Goal: Task Accomplishment & Management: Manage account settings

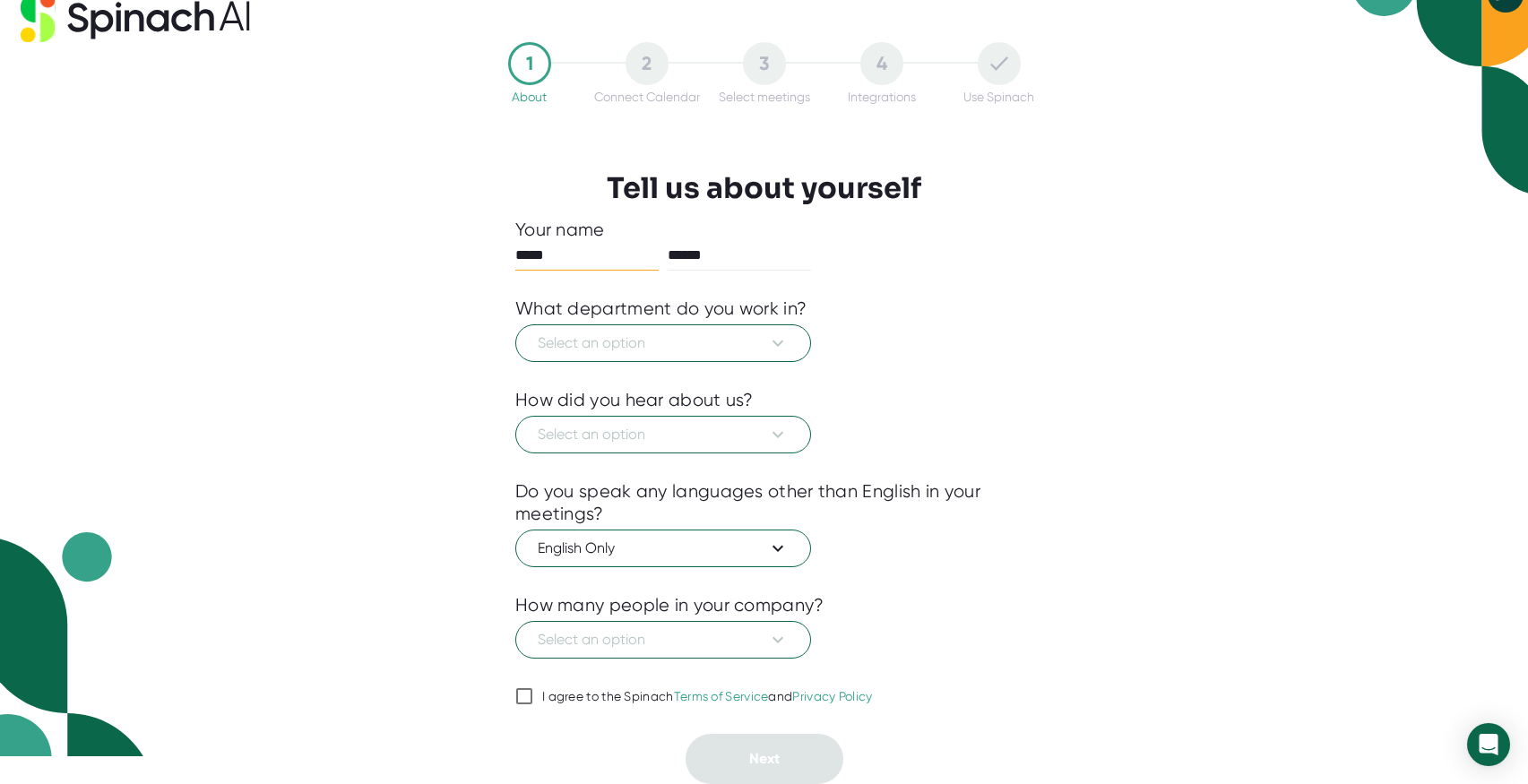
click at [600, 696] on div "I agree to the Spinach Terms of Service and Privacy Policy" at bounding box center [708, 697] width 331 height 16
click at [533, 696] on input "I agree to the Spinach Terms of Service and Privacy Policy" at bounding box center [524, 696] width 18 height 22
checkbox input "true"
click at [667, 340] on span "Select an option" at bounding box center [663, 344] width 251 height 22
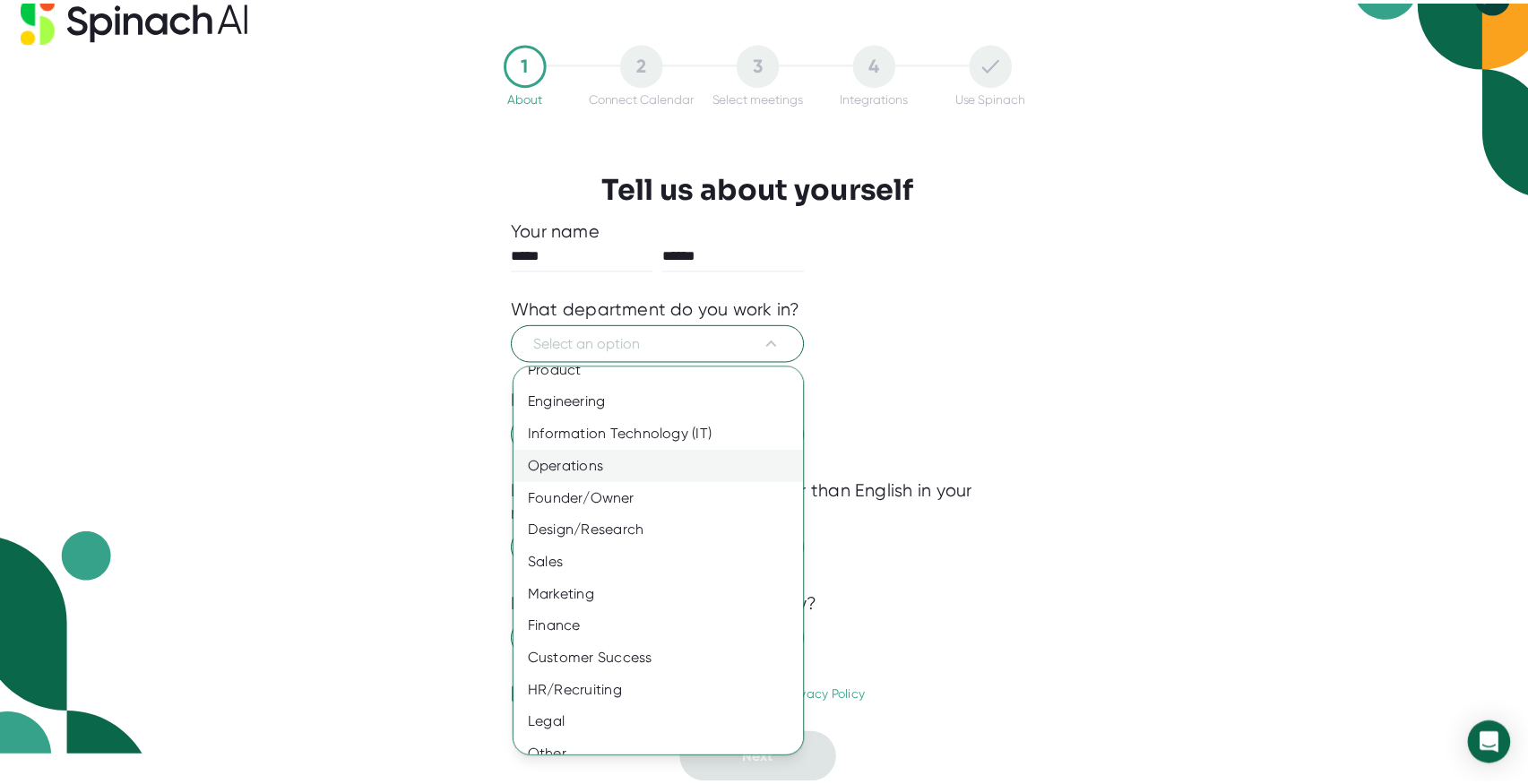
scroll to position [36, 0]
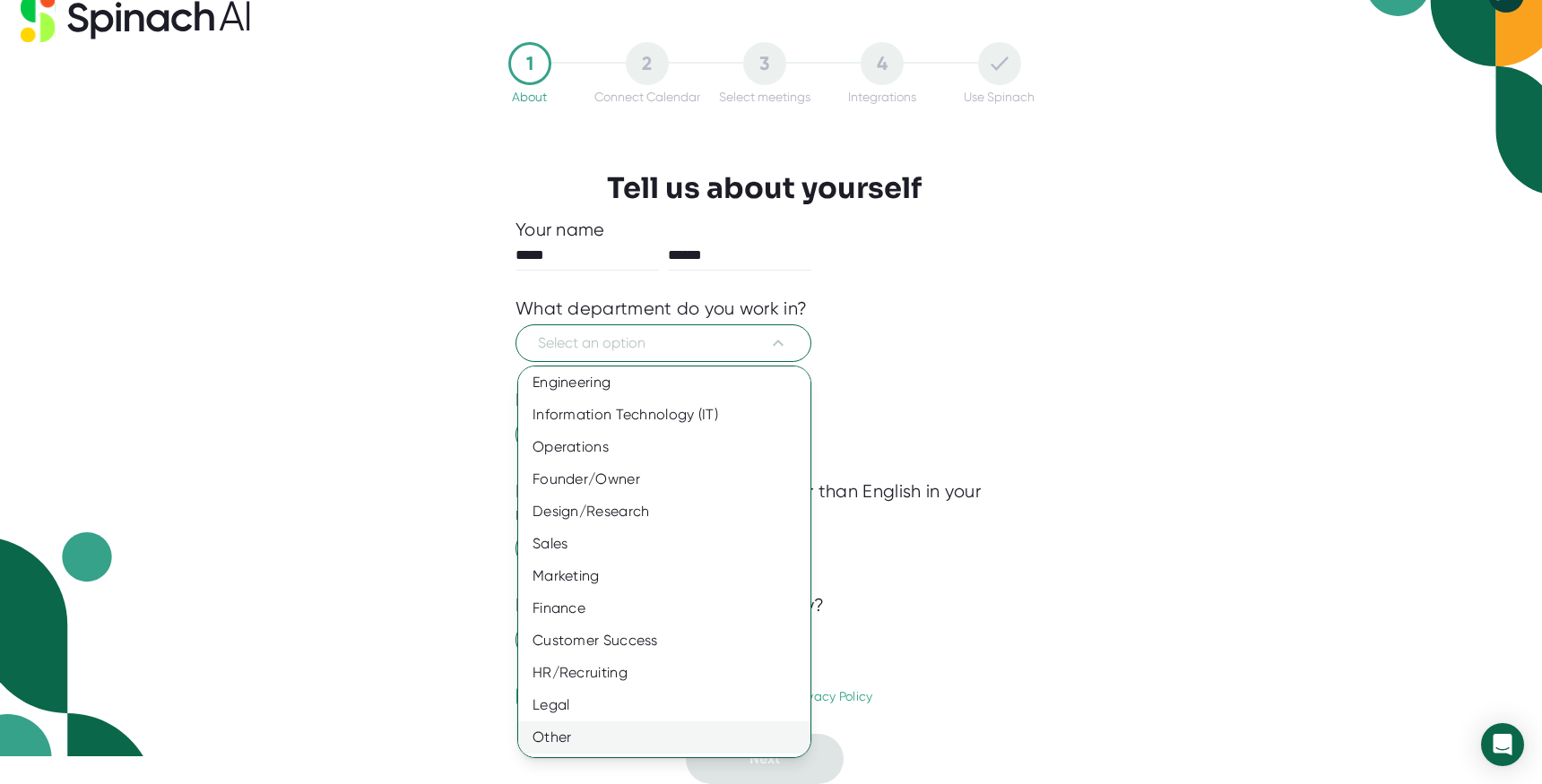
click at [590, 737] on div "Other" at bounding box center [671, 737] width 305 height 32
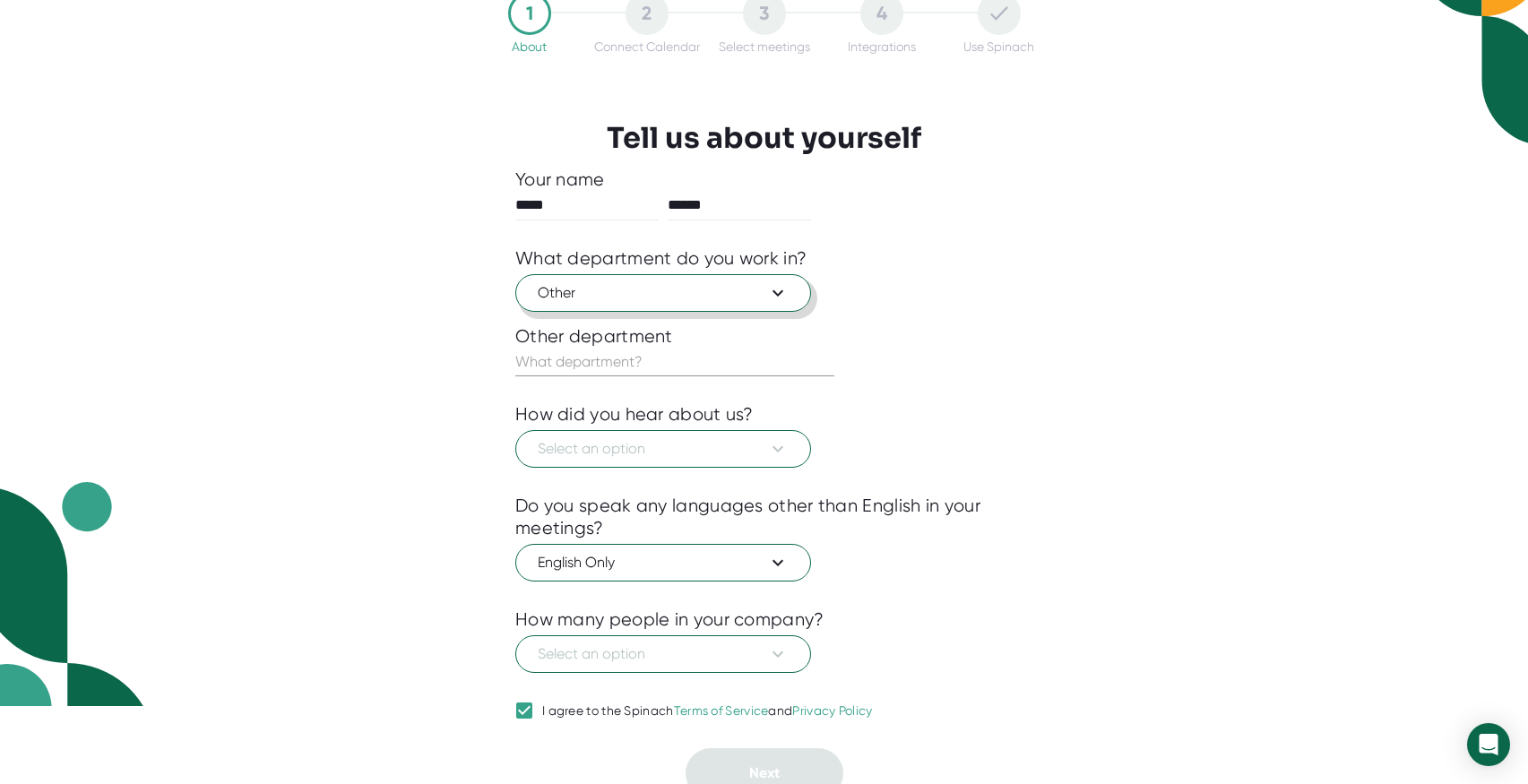
scroll to position [92, 0]
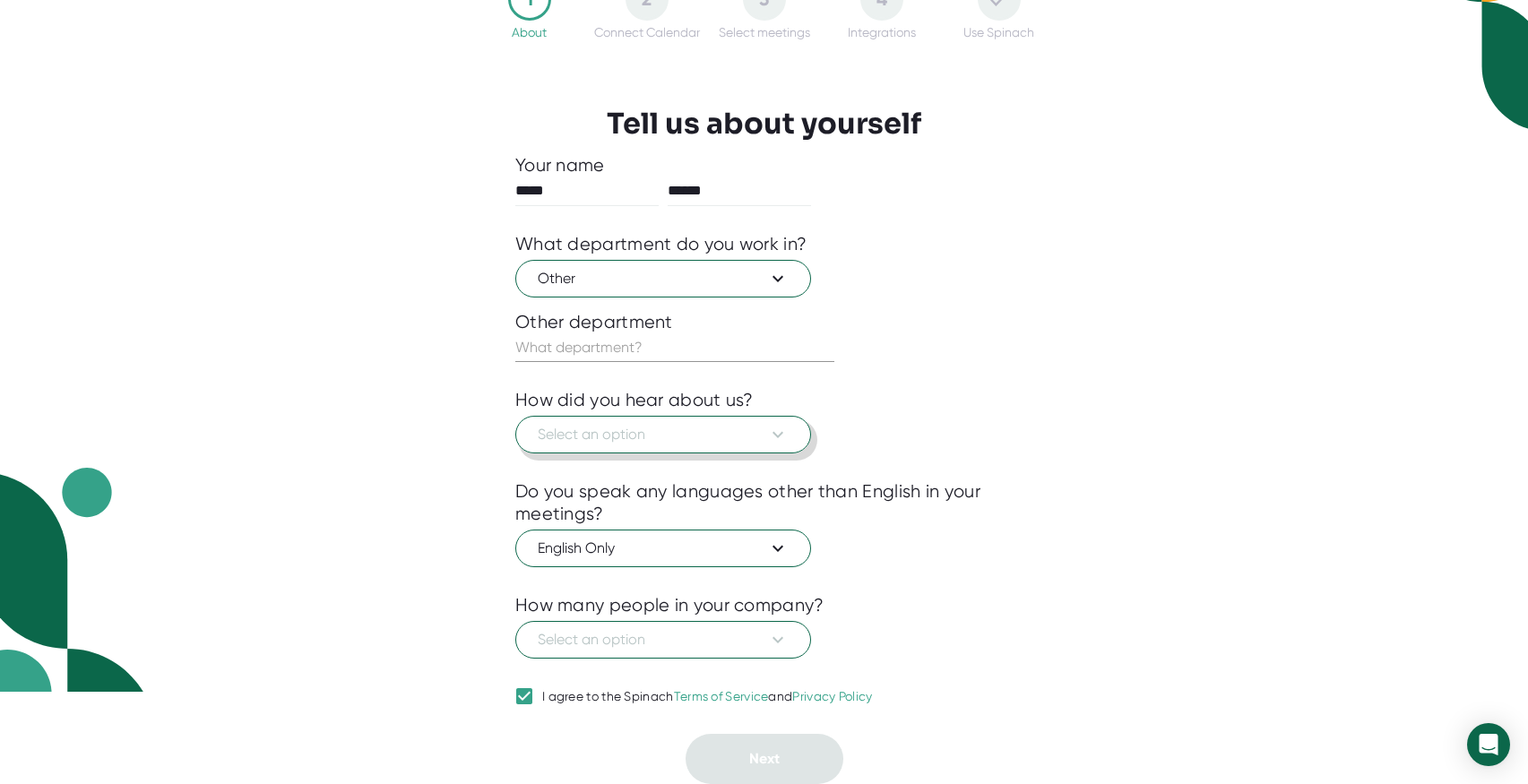
click at [639, 436] on span "Select an option" at bounding box center [663, 435] width 251 height 22
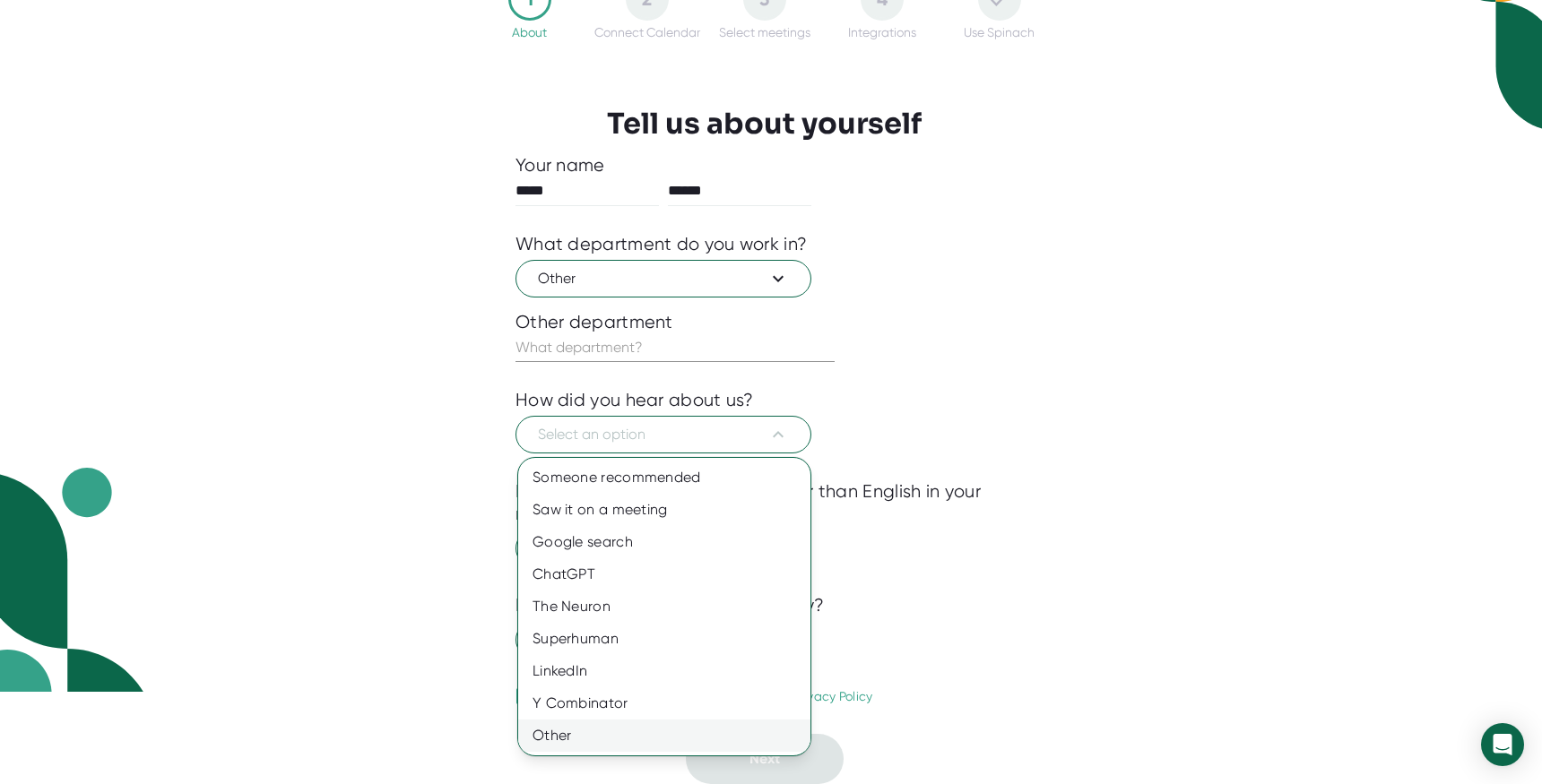
click at [618, 719] on div "Other" at bounding box center [664, 735] width 292 height 32
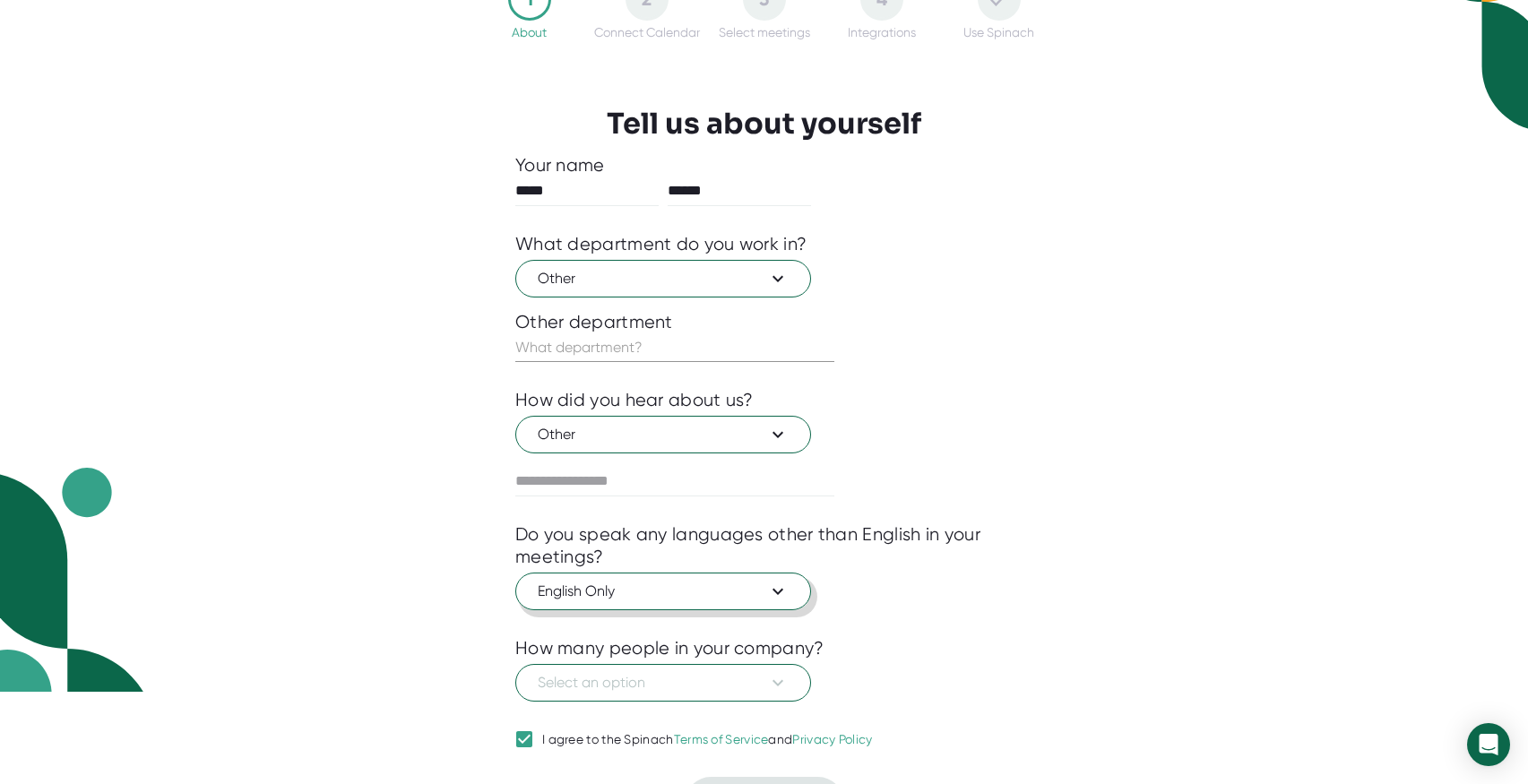
click at [596, 584] on span "English Only" at bounding box center [663, 591] width 251 height 22
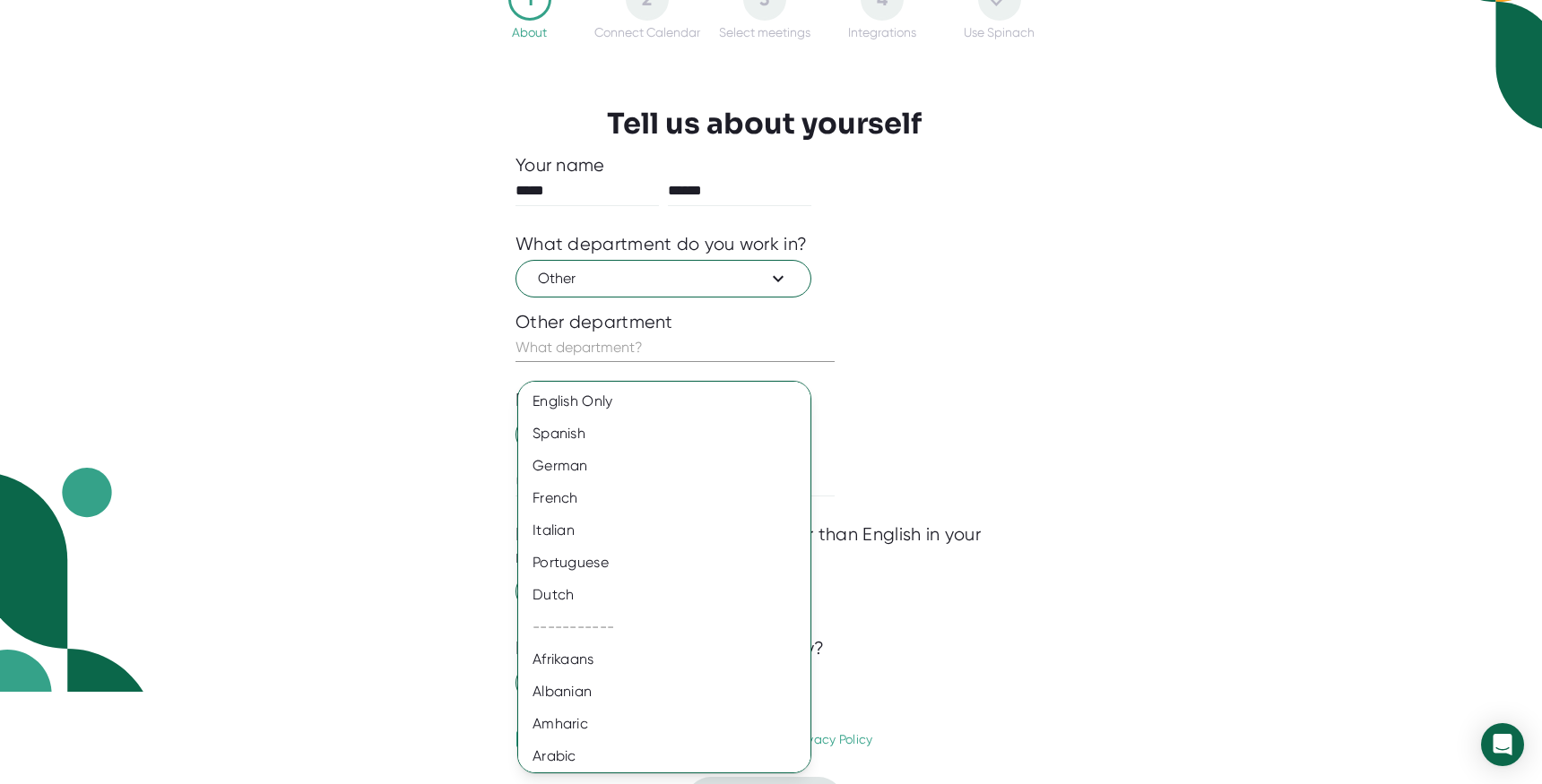
click at [1271, 552] on div at bounding box center [771, 392] width 1542 height 784
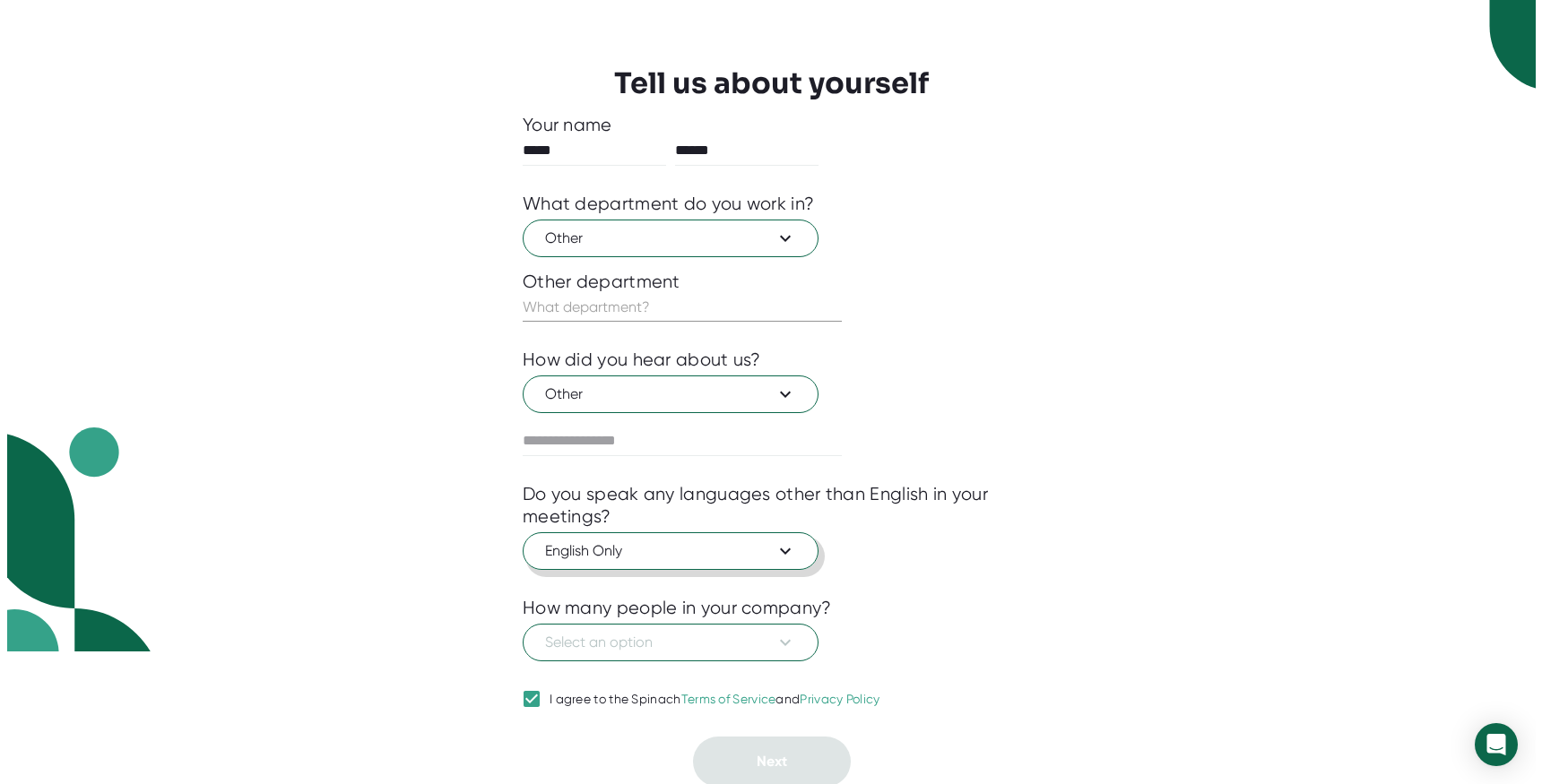
scroll to position [135, 0]
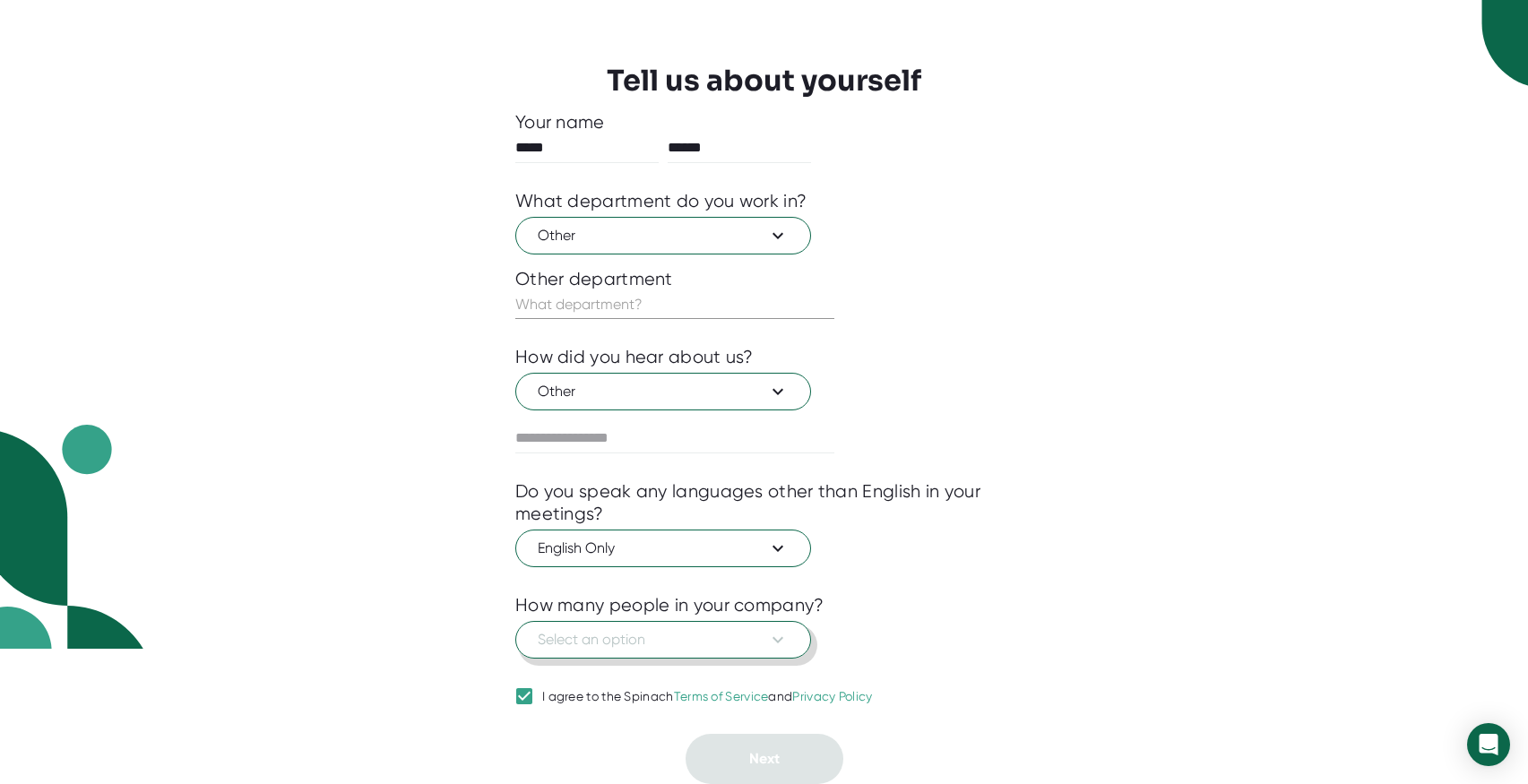
click at [598, 642] on span "Select an option" at bounding box center [663, 640] width 251 height 22
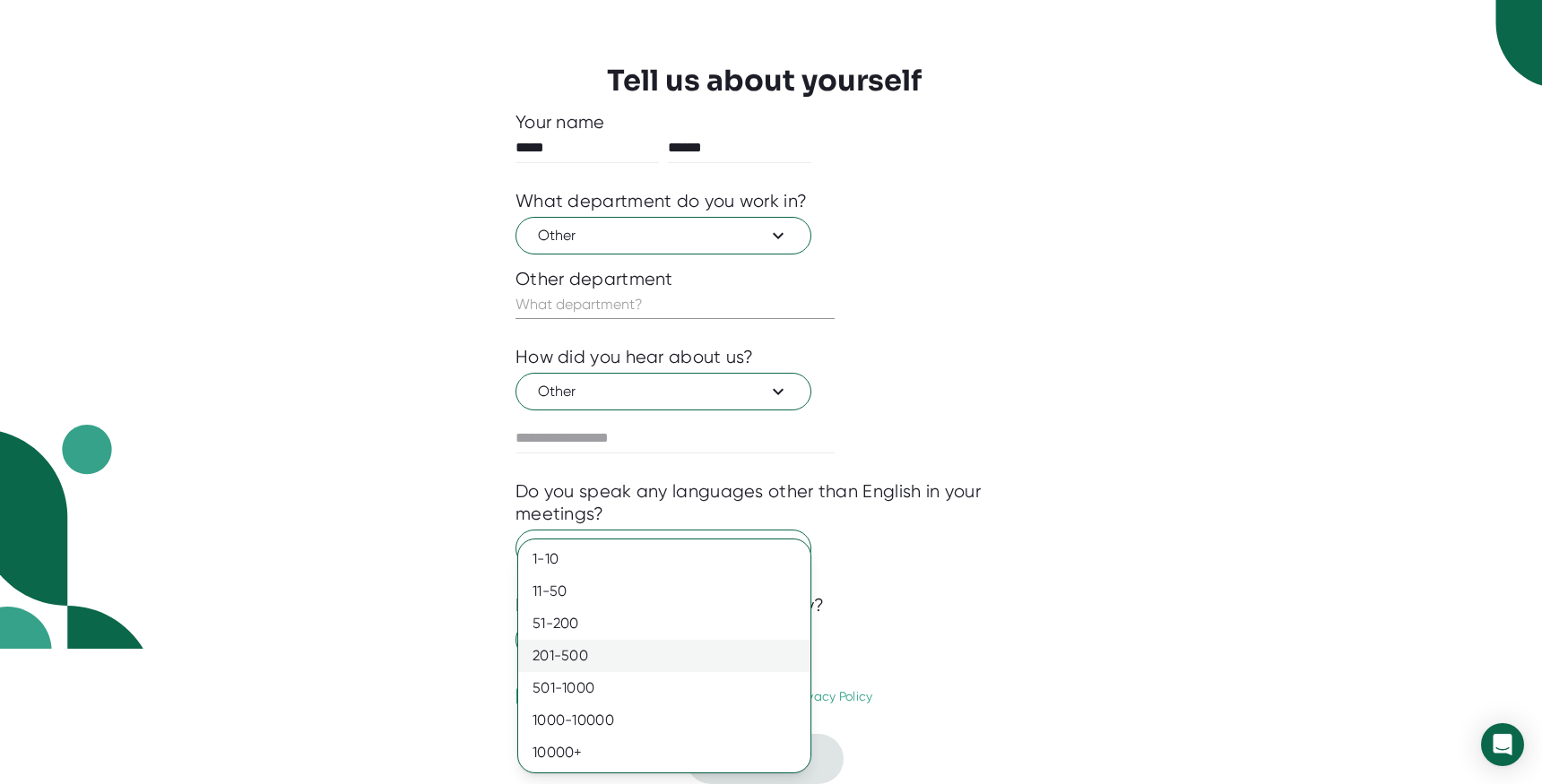
click at [593, 653] on div "201-500" at bounding box center [664, 656] width 292 height 32
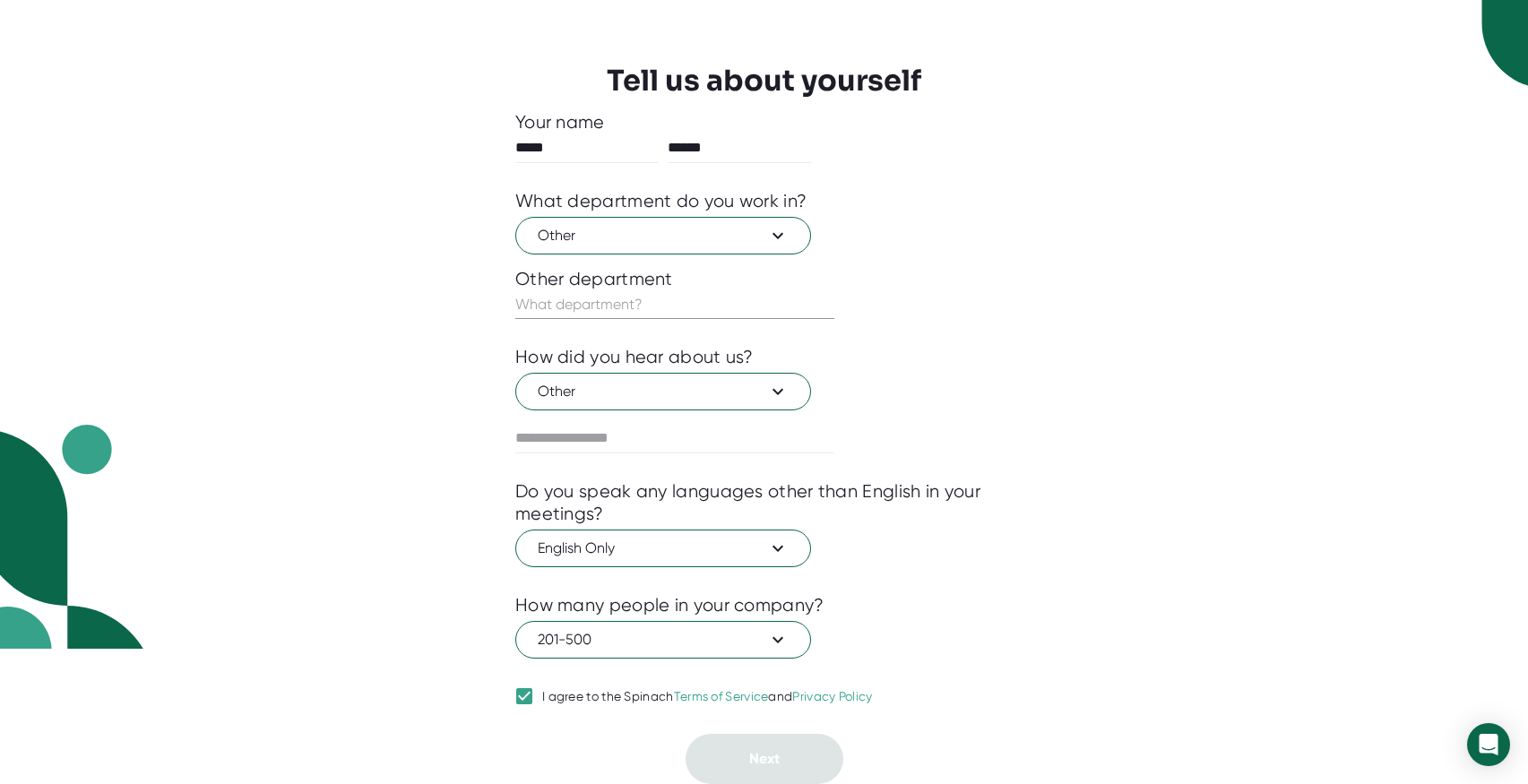
click at [1124, 585] on div "1 About 2 Connect Calendar 3 Select meetings 4 Integrations Use Spinach Tell us…" at bounding box center [764, 256] width 1528 height 784
click at [583, 302] on input "text" at bounding box center [674, 304] width 319 height 28
click at [674, 237] on span "Other" at bounding box center [663, 236] width 251 height 22
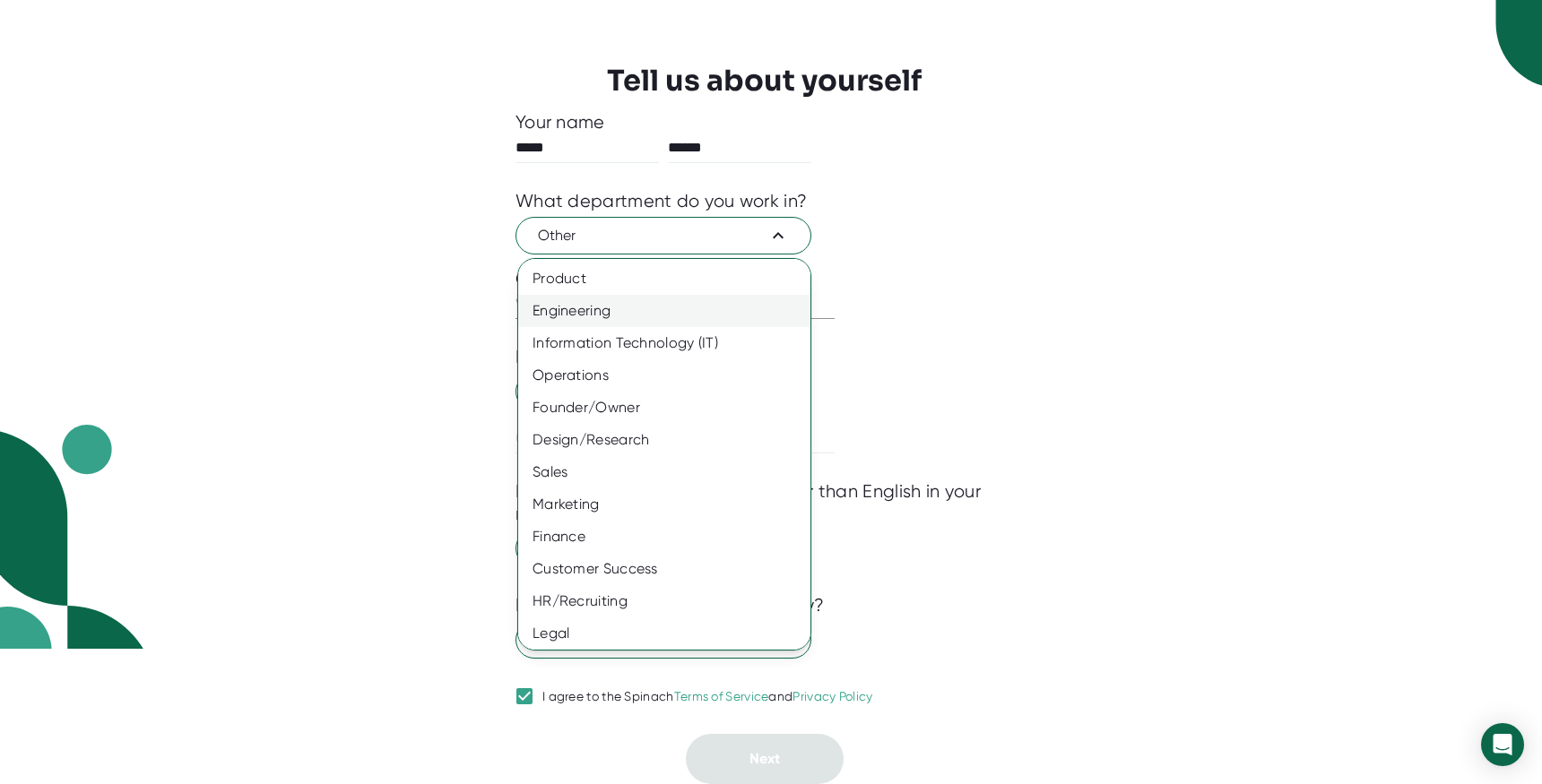
click at [659, 313] on div "Engineering" at bounding box center [671, 310] width 305 height 32
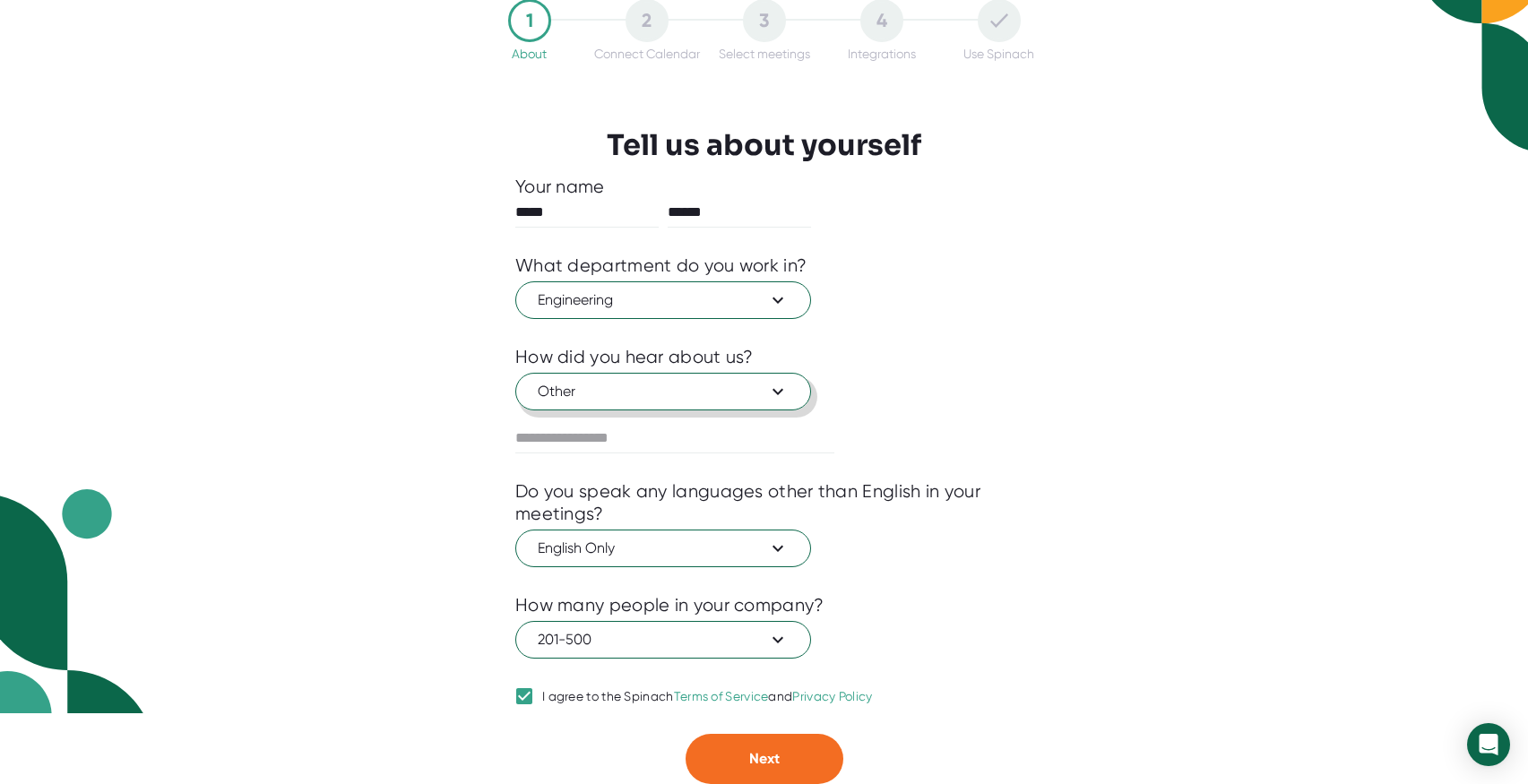
click at [644, 388] on span "Other" at bounding box center [663, 392] width 251 height 22
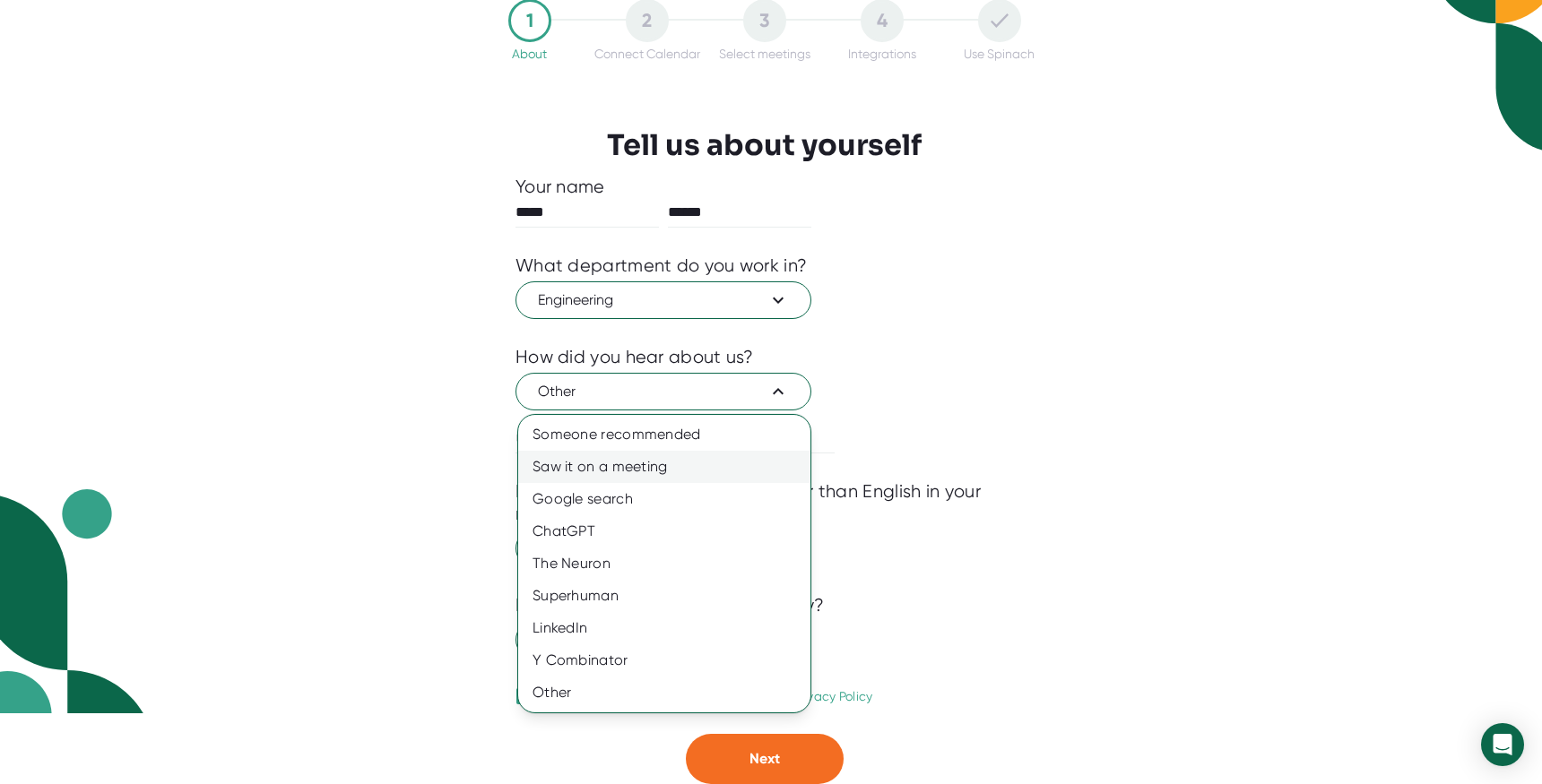
click at [647, 473] on div "Saw it on a meeting" at bounding box center [664, 467] width 292 height 32
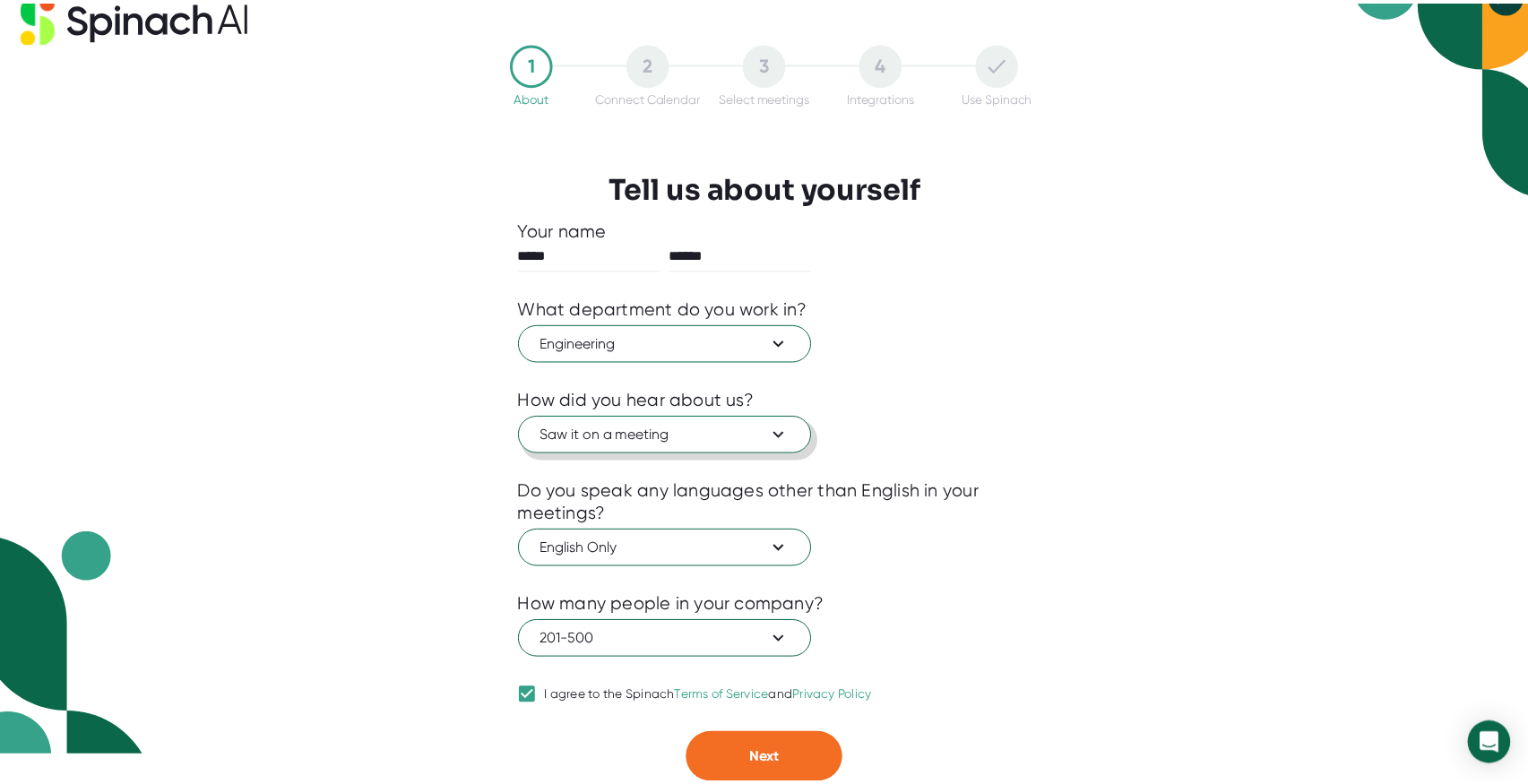
scroll to position [27, 0]
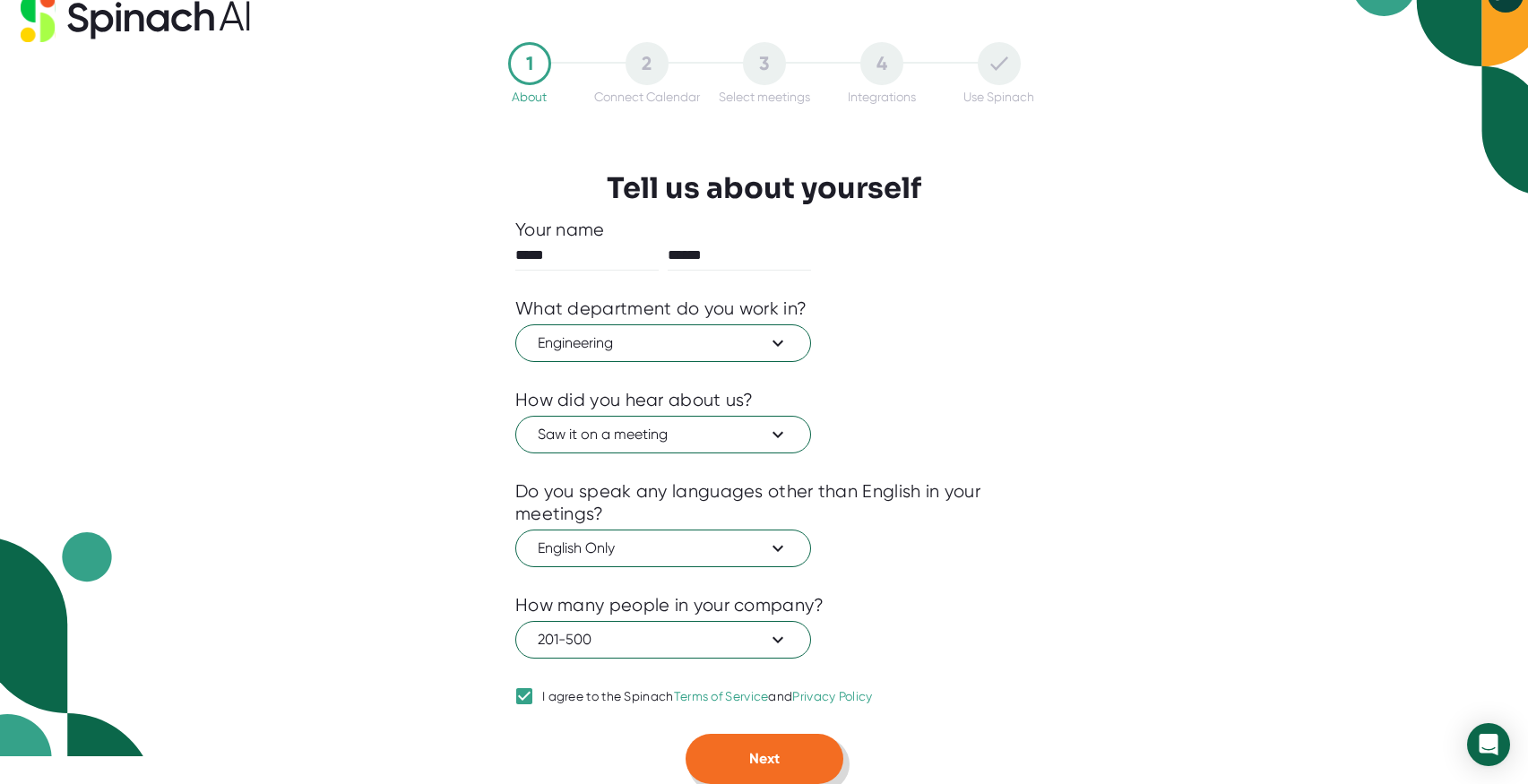
click at [795, 758] on button "Next" at bounding box center [764, 759] width 158 height 50
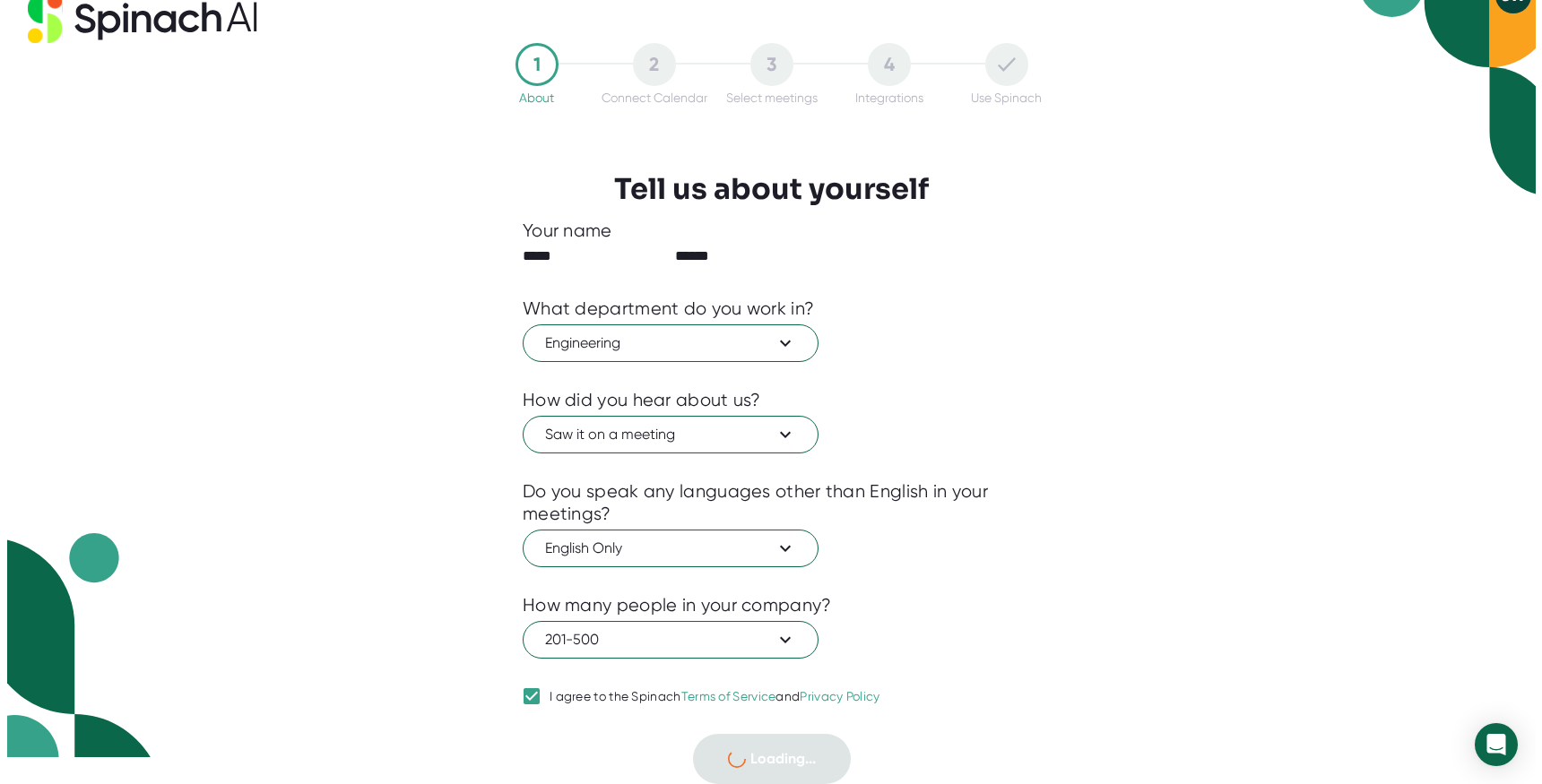
scroll to position [0, 0]
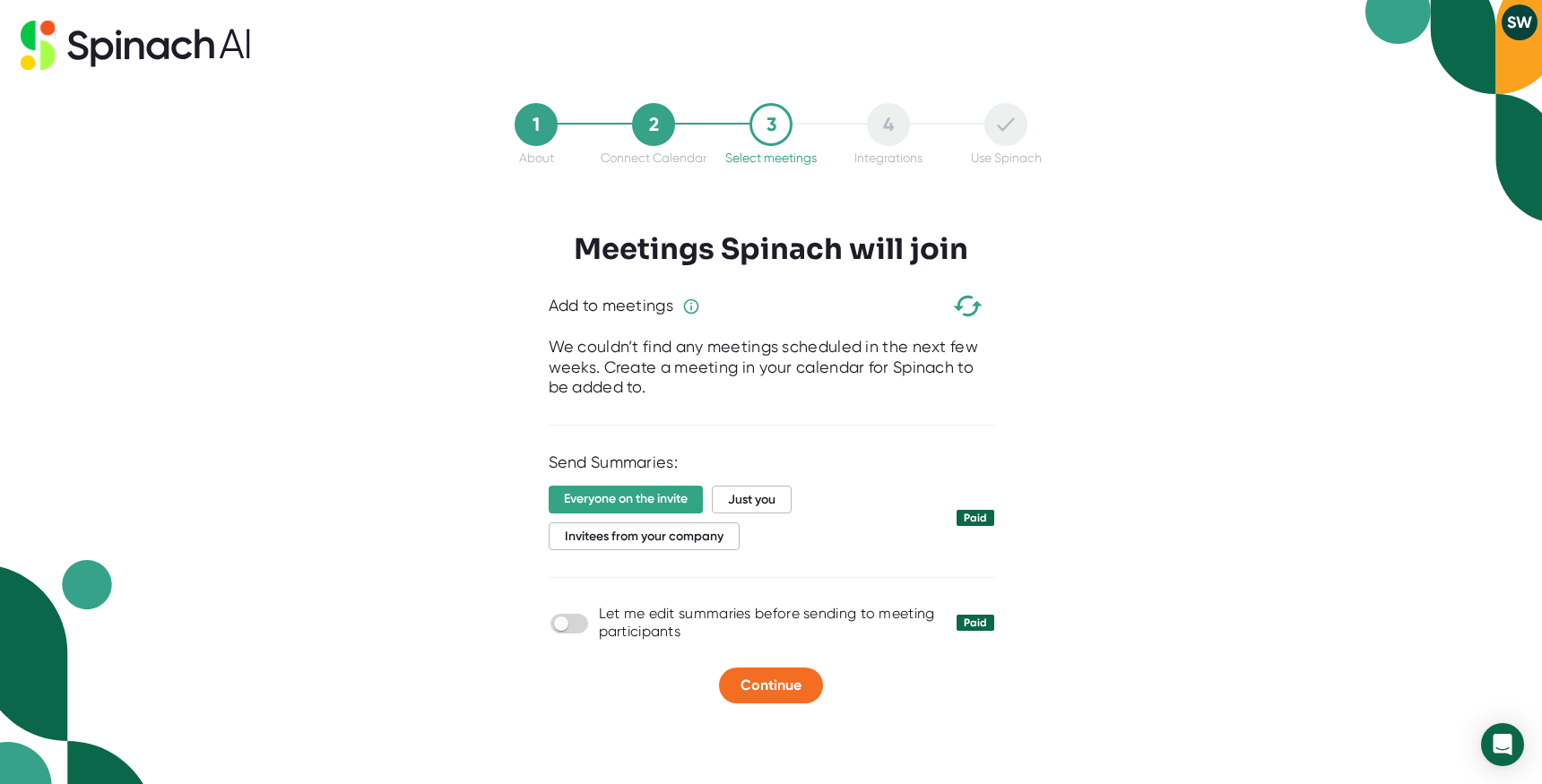
click at [1132, 379] on div "1 About 2 Connect Calendar 3 Select meetings 4 Integrations Use Spinach Meeting…" at bounding box center [771, 392] width 1542 height 784
click at [742, 502] on span "Just you" at bounding box center [751, 499] width 79 height 27
drag, startPoint x: 131, startPoint y: 540, endPoint x: 318, endPoint y: 428, distance: 218.0
click at [131, 540] on div "1 About 2 Connect Calendar 3 Select meetings 4 Integrations Use Spinach Meeting…" at bounding box center [771, 392] width 1542 height 784
